Goal: Information Seeking & Learning: Learn about a topic

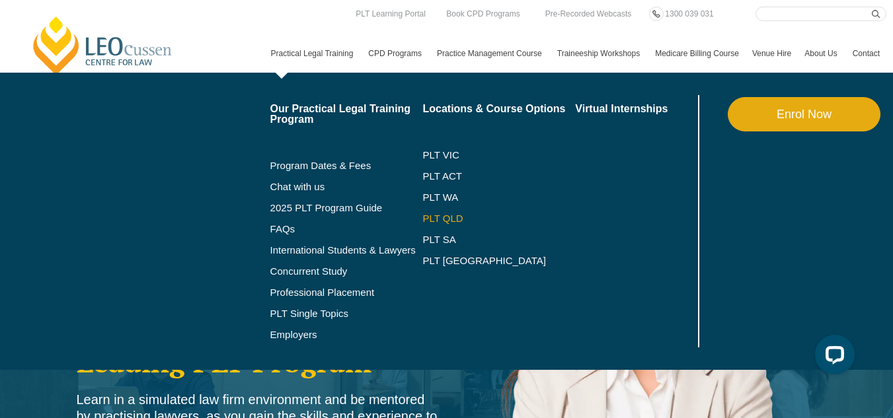
click at [422, 224] on link "PLT QLD" at bounding box center [498, 218] width 153 height 11
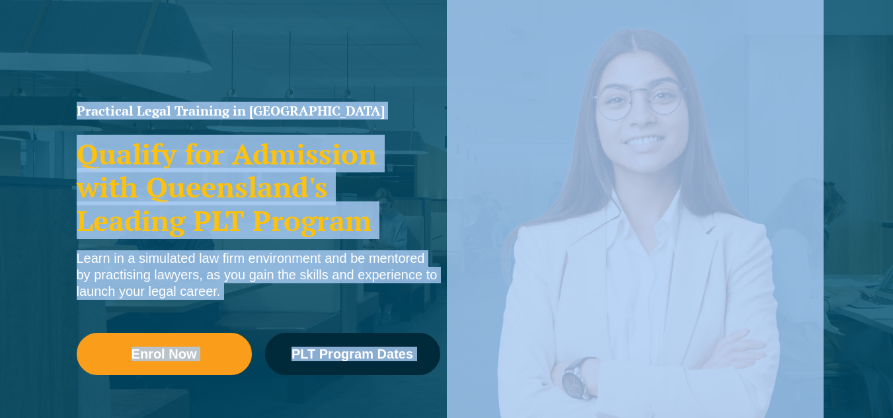
click at [892, 277] on html "[PERSON_NAME] Centre for Law Search here Practical Legal Training Our Practical…" at bounding box center [446, 68] width 893 height 418
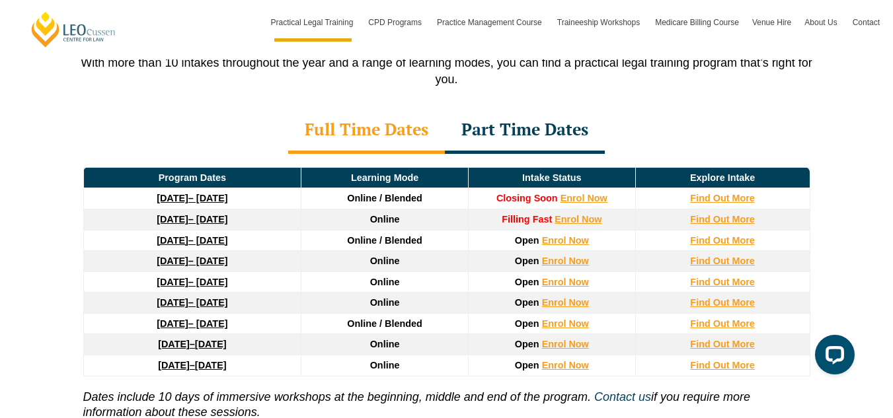
scroll to position [1746, 0]
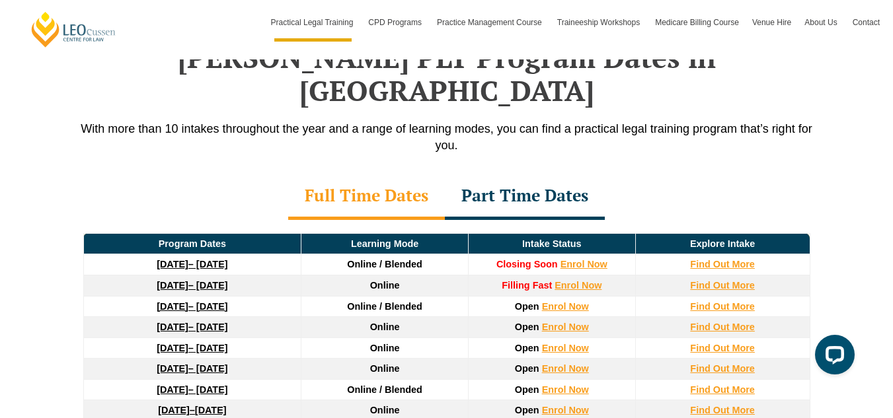
click at [227, 259] on link "22 September 2025 – 20 February 2026" at bounding box center [192, 264] width 71 height 11
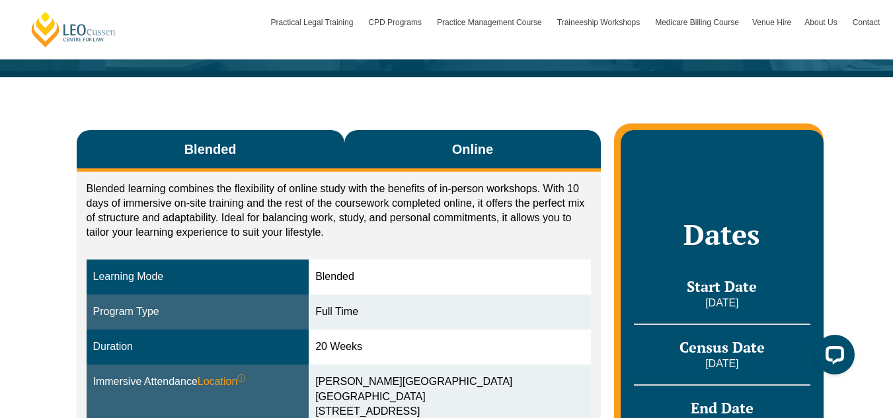
click at [458, 143] on span "Online" at bounding box center [472, 149] width 41 height 19
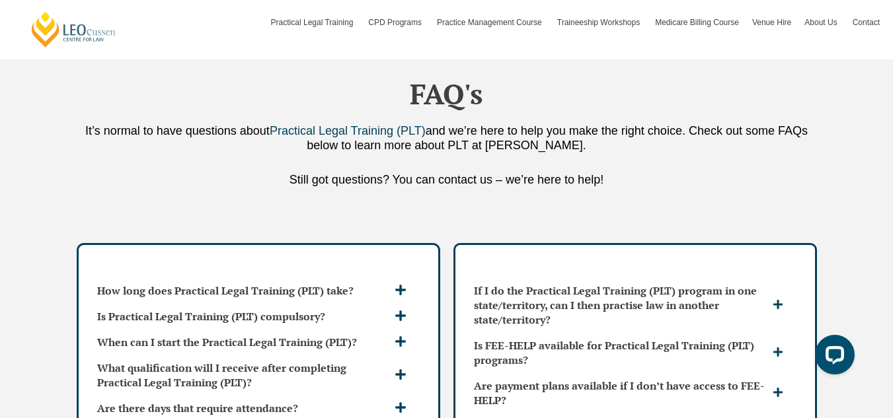
scroll to position [3407, 0]
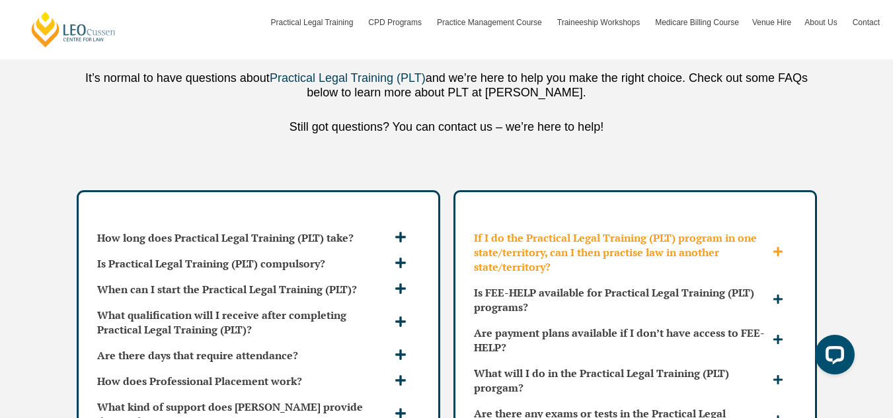
click at [772, 246] on icon at bounding box center [777, 251] width 11 height 11
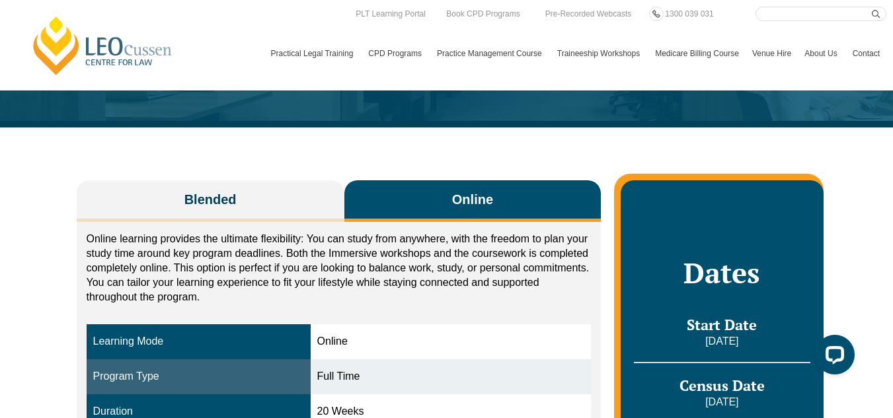
scroll to position [0, 0]
